Goal: Information Seeking & Learning: Find specific fact

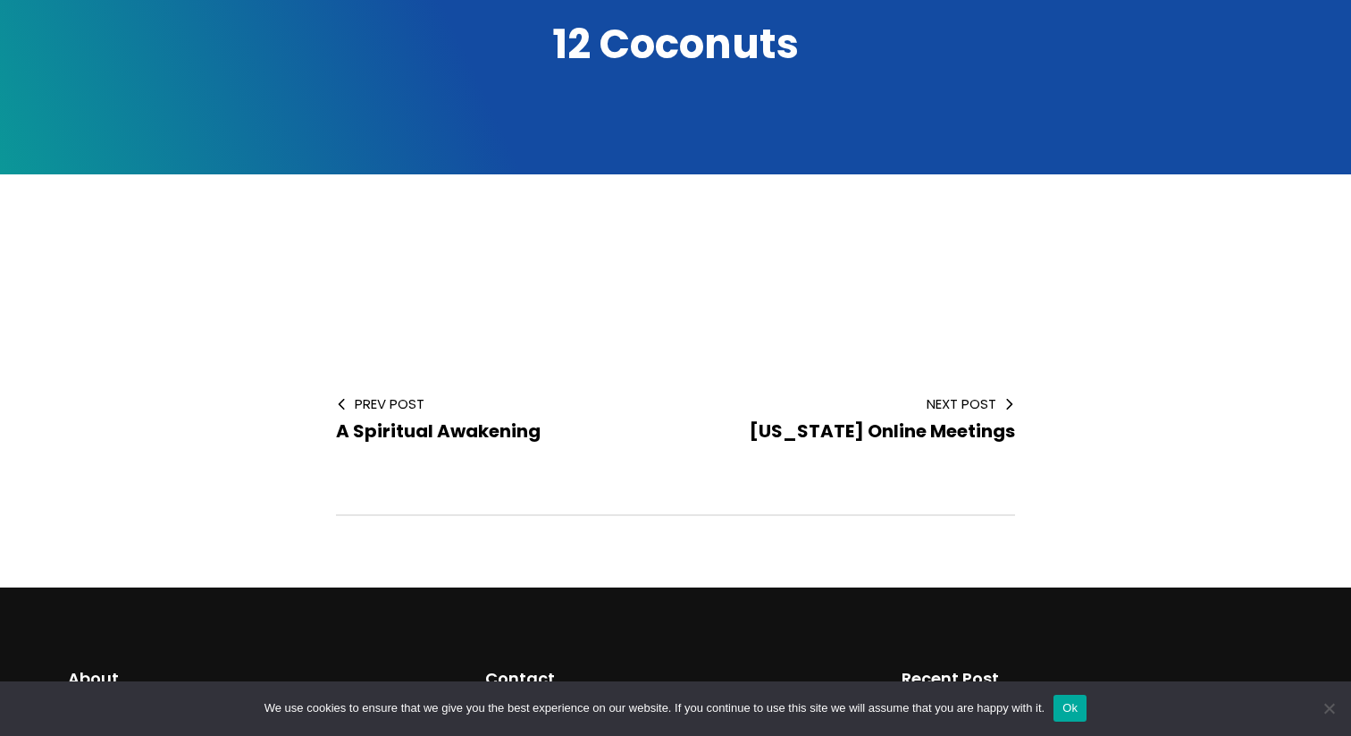
scroll to position [277, 0]
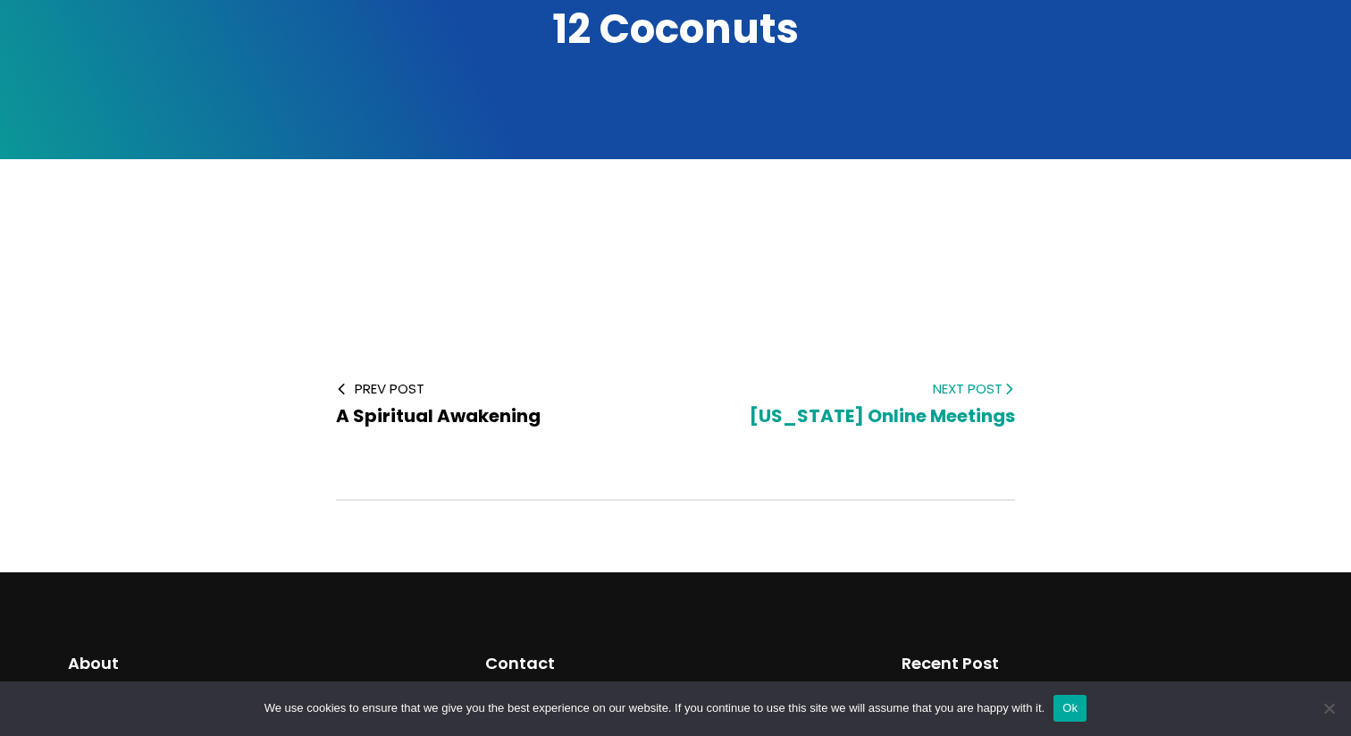
click at [954, 417] on span "Hawaii Online Meetings" at bounding box center [882, 415] width 265 height 25
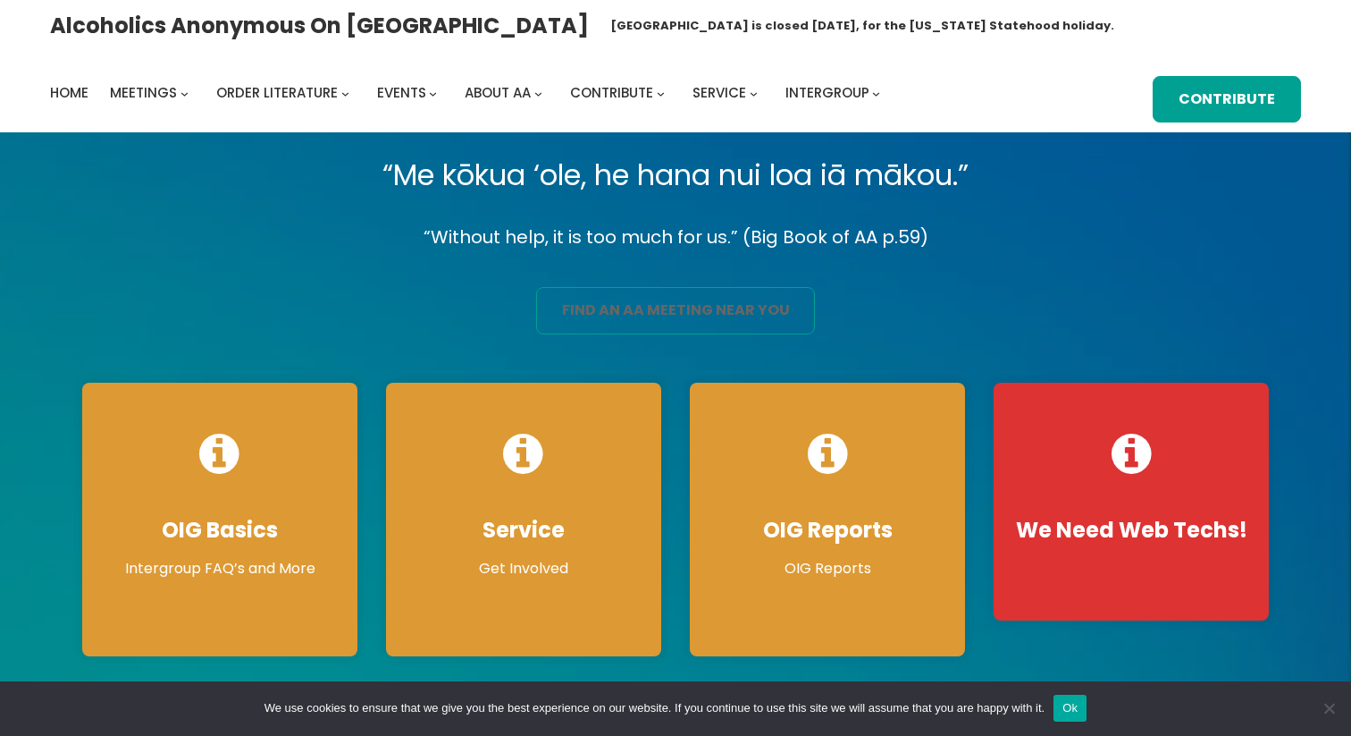
click at [669, 307] on link "find an aa meeting near you" at bounding box center [676, 310] width 280 height 47
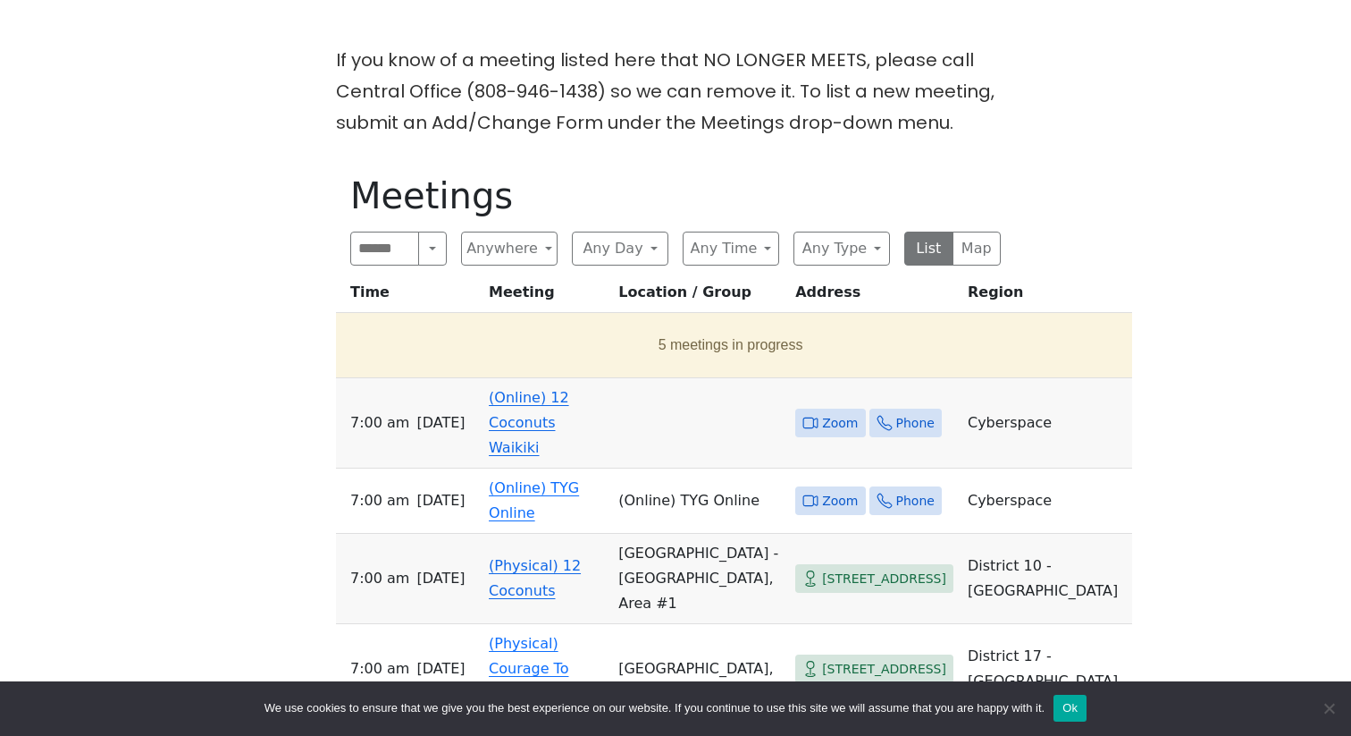
scroll to position [475, 0]
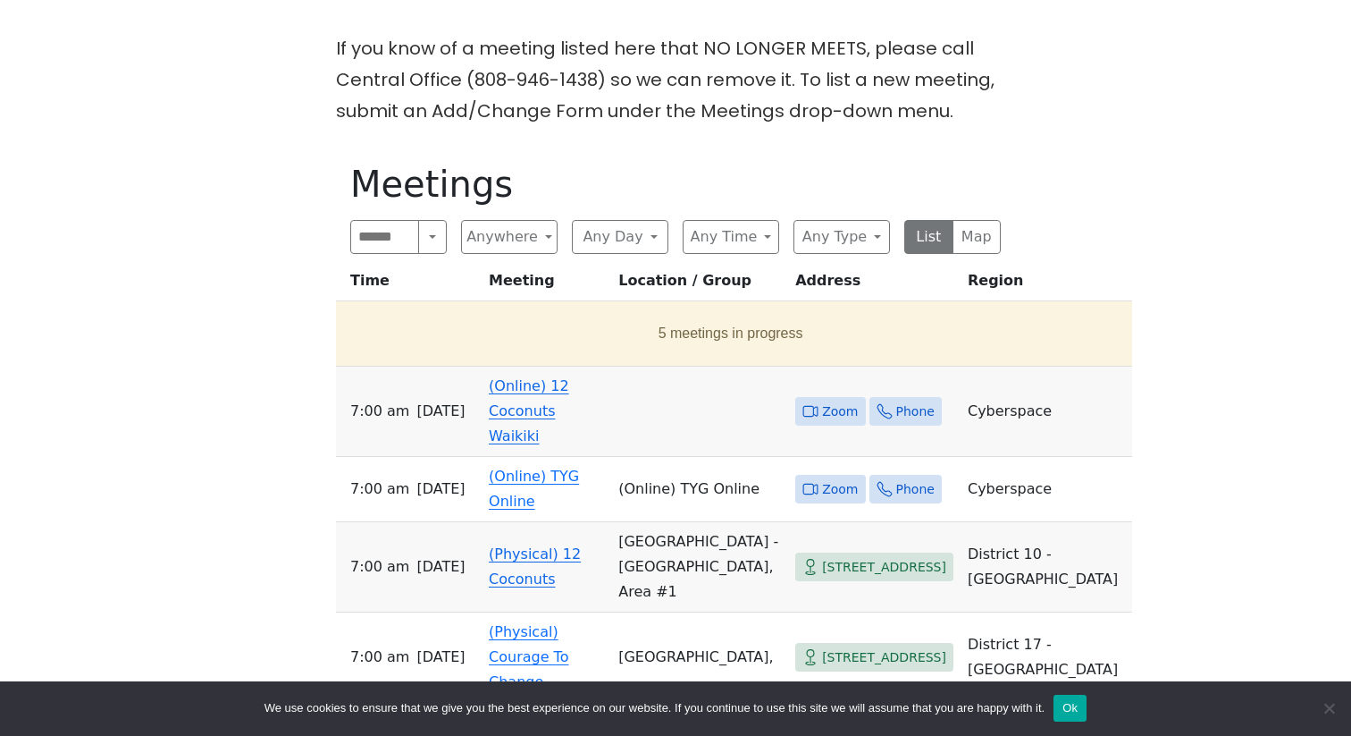
click at [569, 417] on link "(Online) 12 Coconuts Waikiki" at bounding box center [529, 410] width 80 height 67
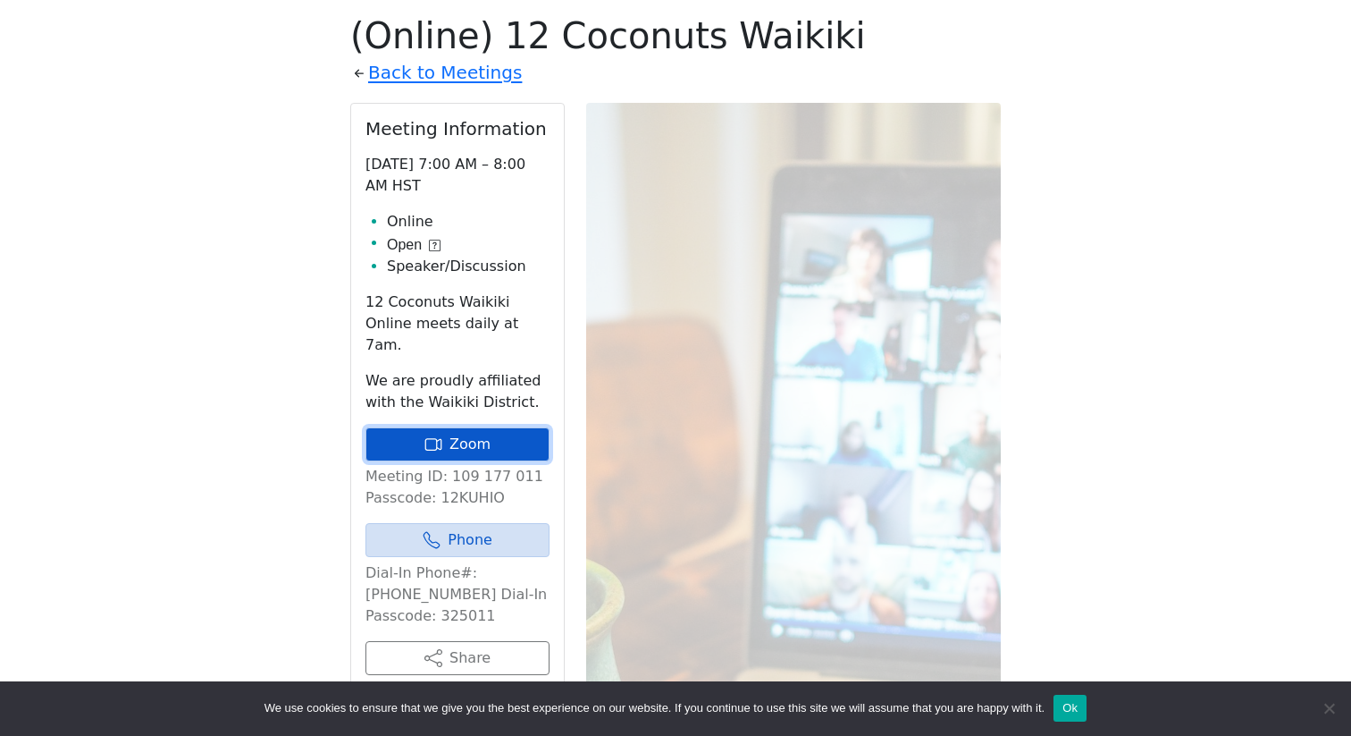
click at [486, 427] on link "Zoom" at bounding box center [458, 444] width 184 height 34
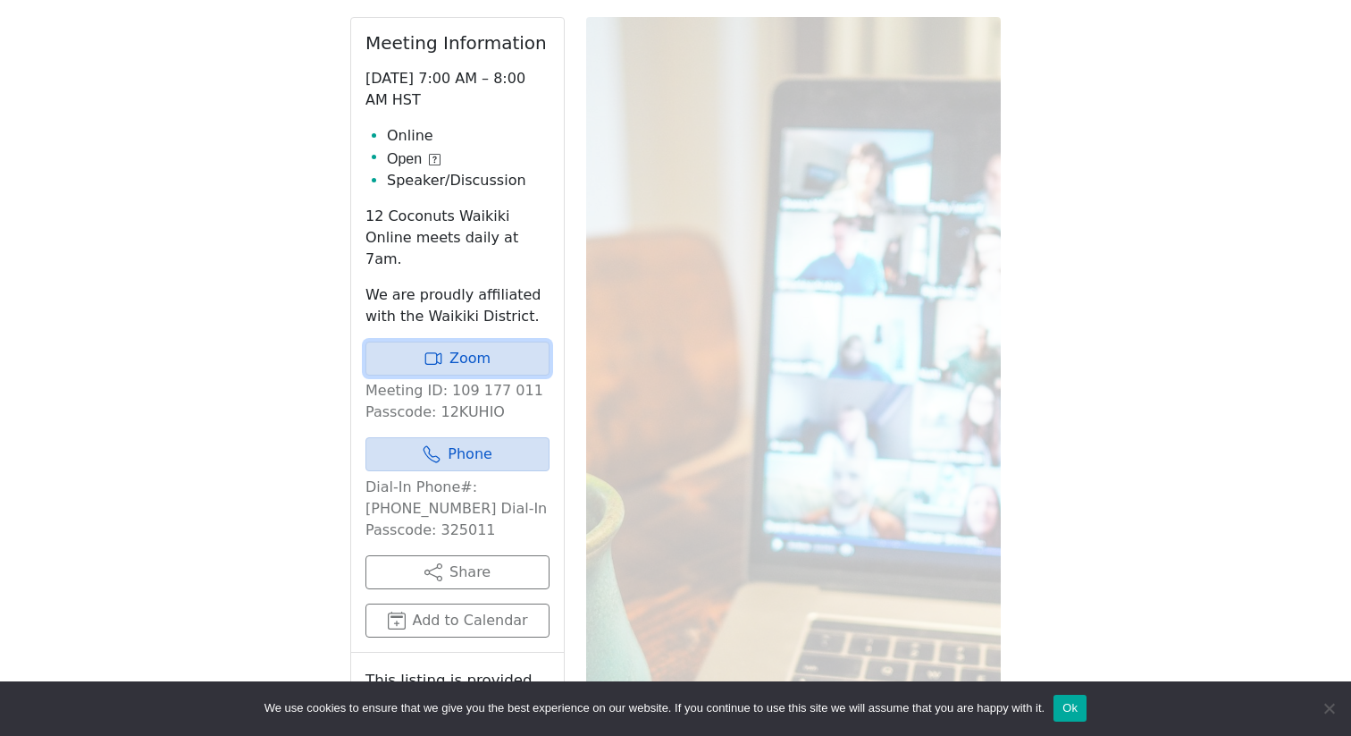
scroll to position [719, 0]
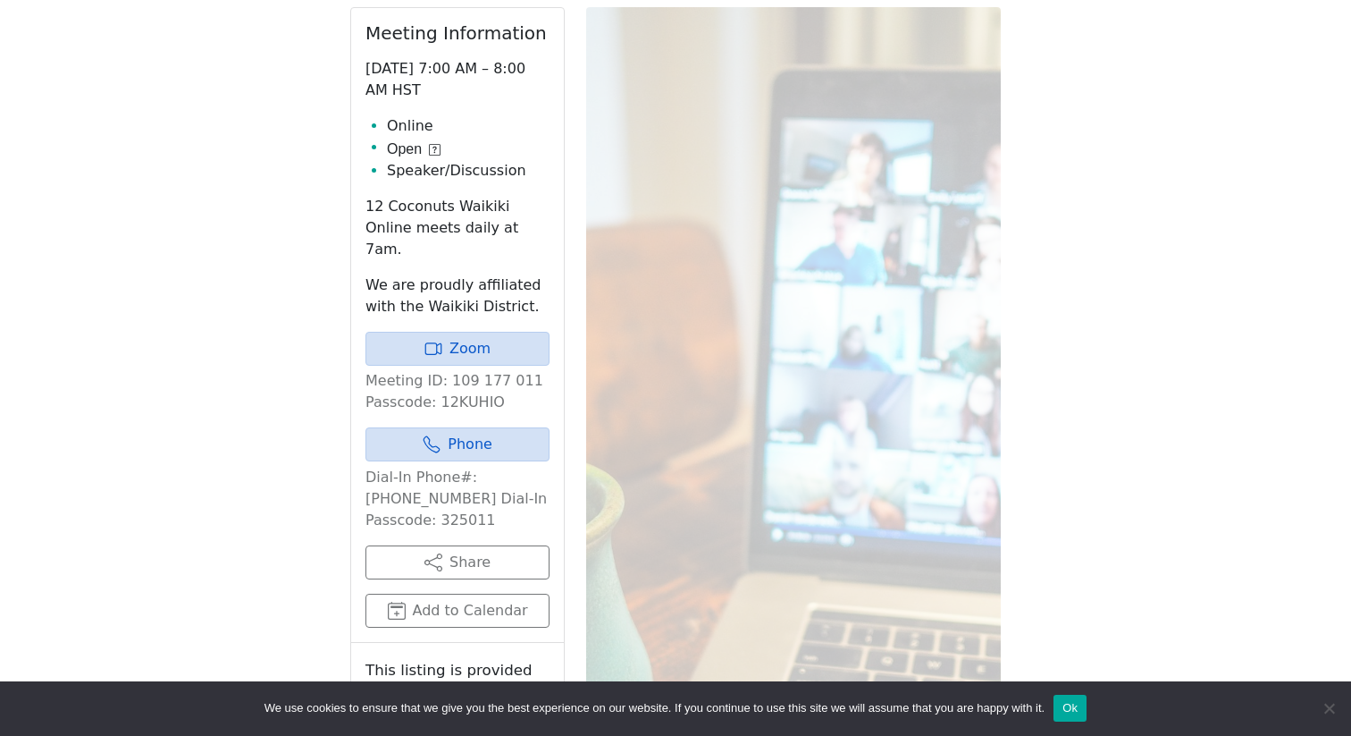
click at [436, 479] on p "Dial-In Phone#: [PHONE_NUMBER] Dial-In Passcode: 325011" at bounding box center [458, 499] width 184 height 64
click at [455, 372] on p "Meeting ID: 109 177 011 Passcode: 12KUHIO" at bounding box center [458, 391] width 184 height 43
click at [462, 332] on link "Zoom" at bounding box center [458, 349] width 184 height 34
